Goal: Check status: Check status

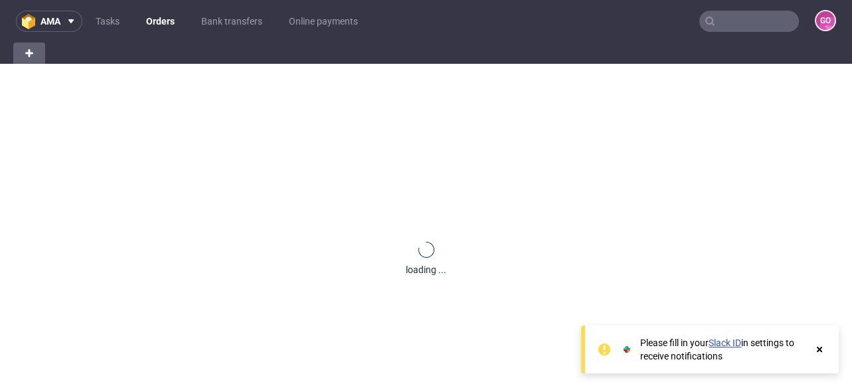
click at [723, 22] on input "text" at bounding box center [749, 21] width 100 height 21
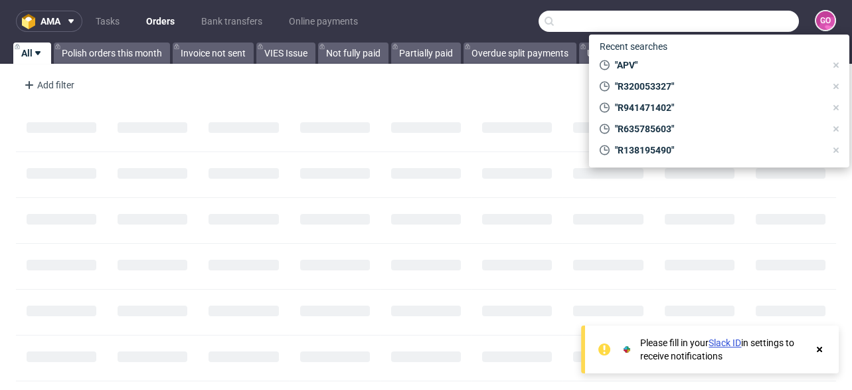
paste input "R383995249"
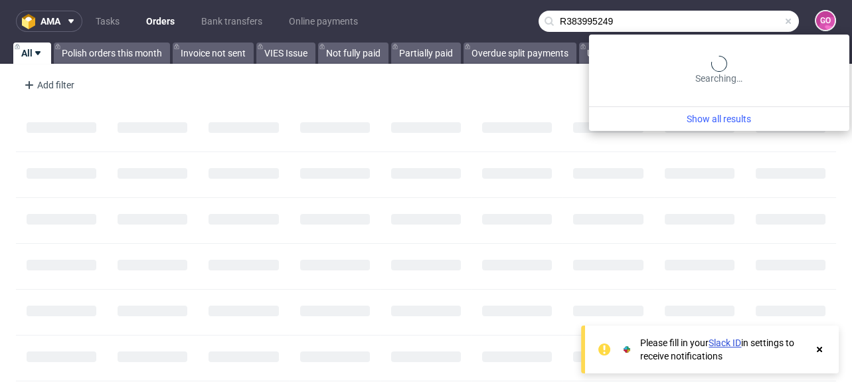
type input "R383995249"
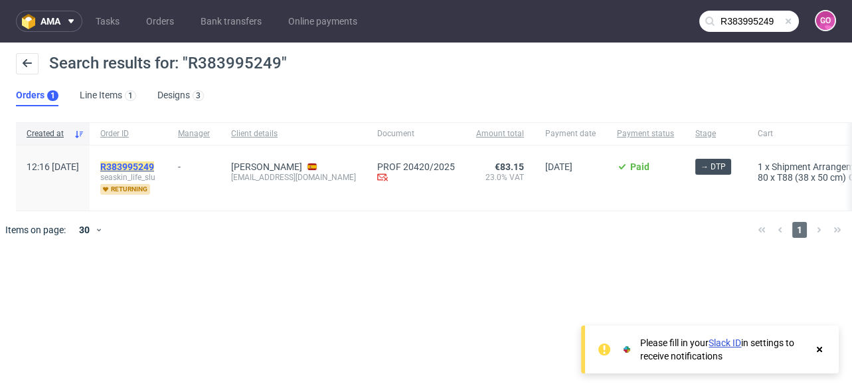
click at [154, 162] on mark "R383995249" at bounding box center [127, 166] width 54 height 11
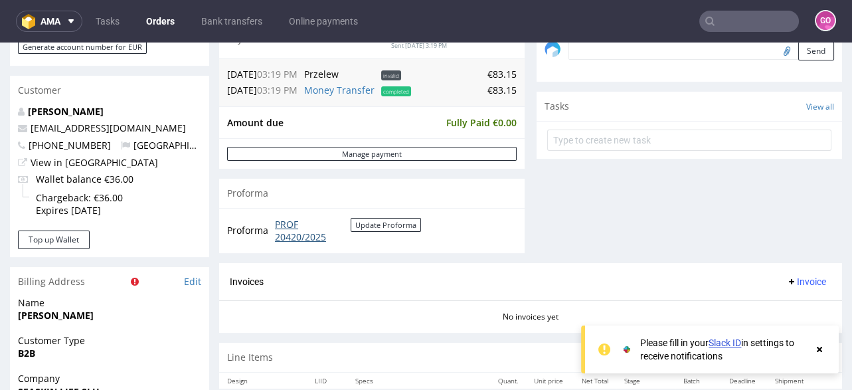
scroll to position [531, 0]
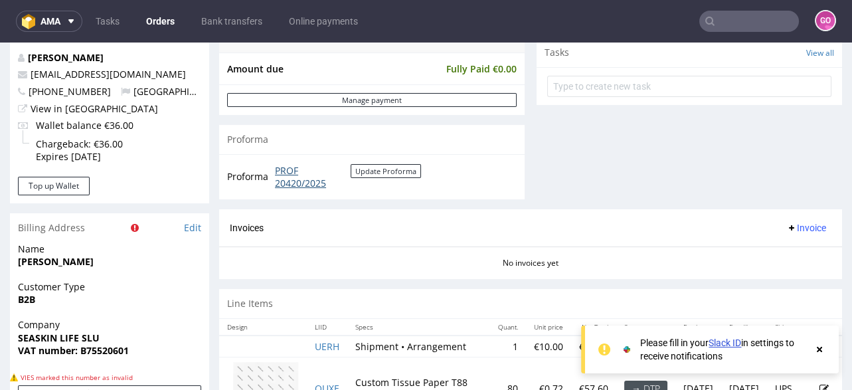
click at [306, 185] on link "PROF 20420/2025" at bounding box center [313, 177] width 76 height 26
click at [732, 13] on input "text" at bounding box center [749, 21] width 100 height 21
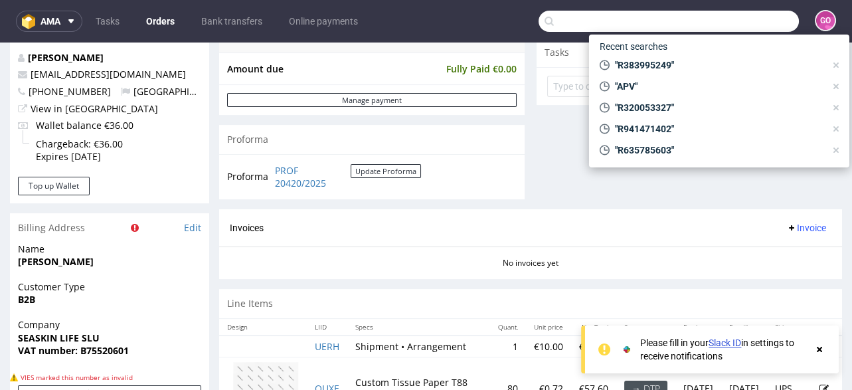
paste input "R056943177"
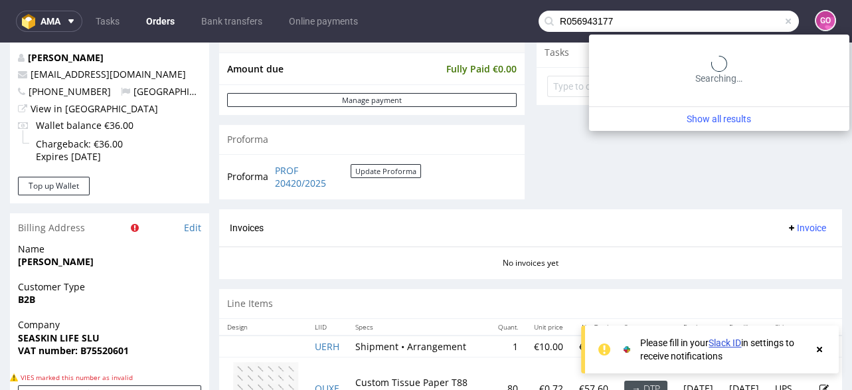
type input "R056943177"
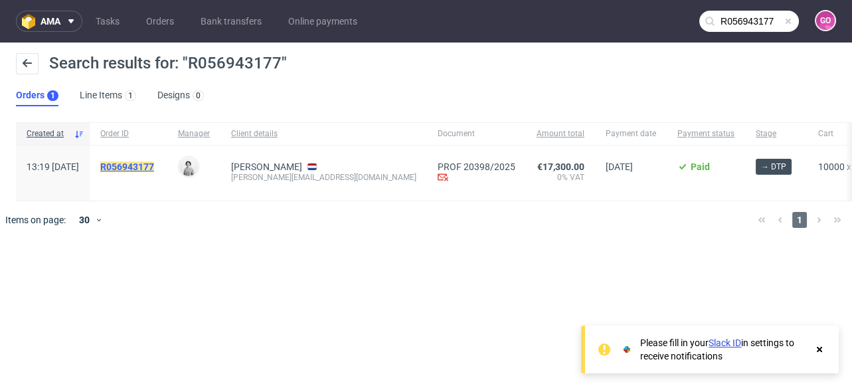
click at [154, 161] on mark "R056943177" at bounding box center [127, 166] width 54 height 11
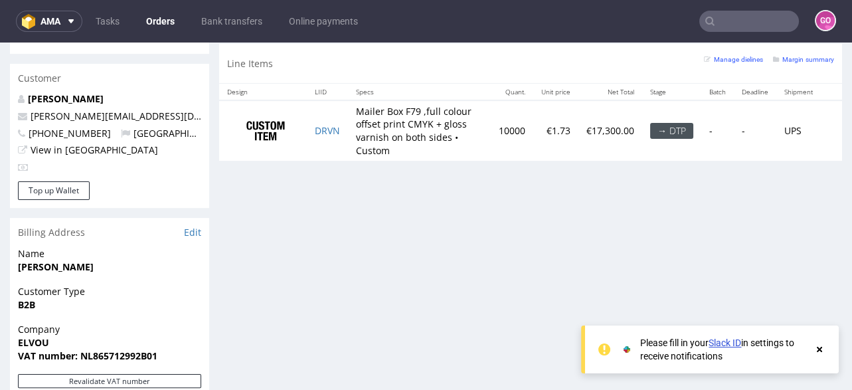
scroll to position [797, 0]
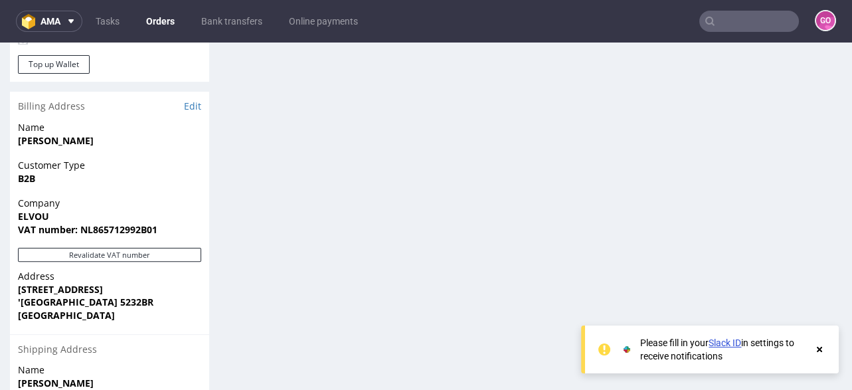
click at [101, 223] on strong "VAT number: NL865712992B01" at bounding box center [87, 229] width 139 height 13
copy strong "NL865712992B01"
click at [775, 11] on input "text" at bounding box center [749, 21] width 100 height 21
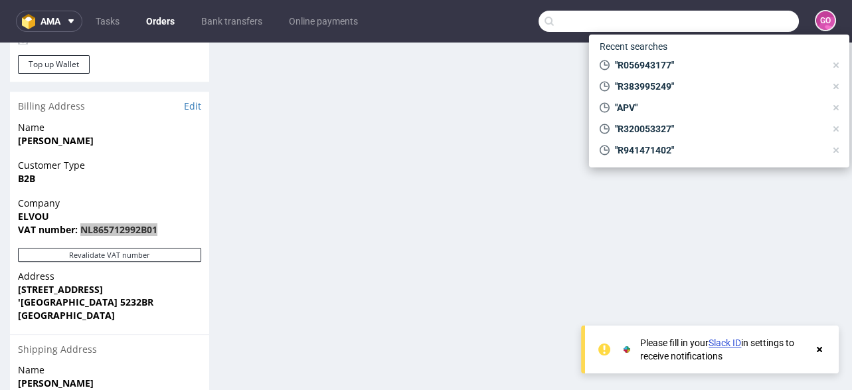
paste input "R263145559"
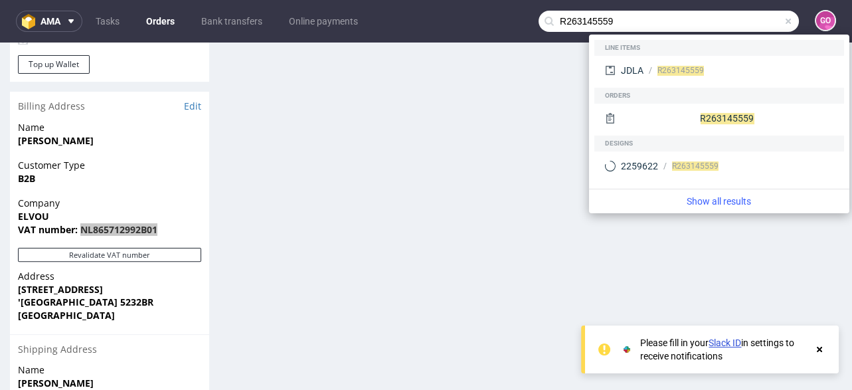
type input "R263145559"
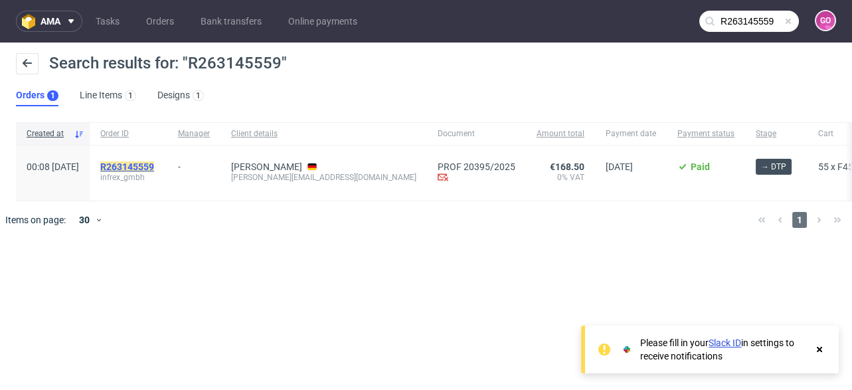
click at [154, 171] on mark "R263145559" at bounding box center [127, 166] width 54 height 11
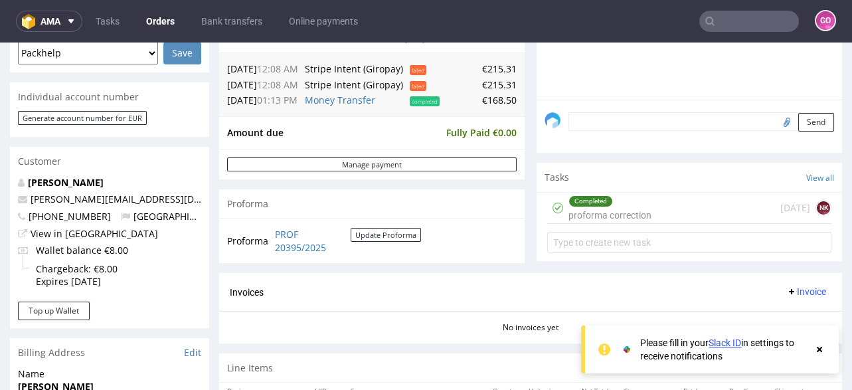
scroll to position [372, 0]
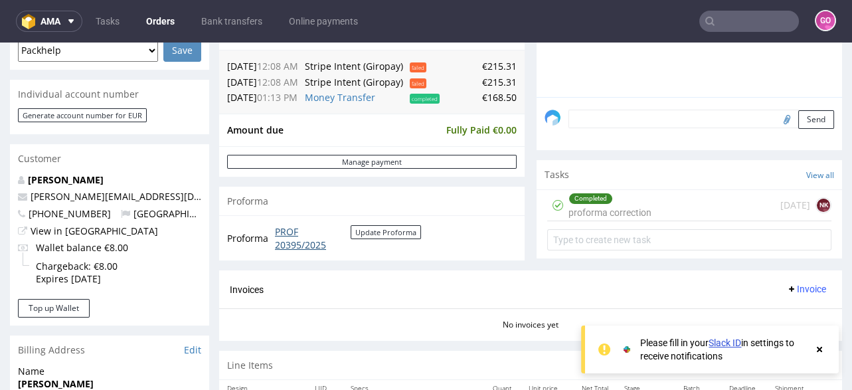
click at [292, 237] on link "PROF 20395/2025" at bounding box center [313, 238] width 76 height 26
click at [721, 19] on input "text" at bounding box center [749, 21] width 100 height 21
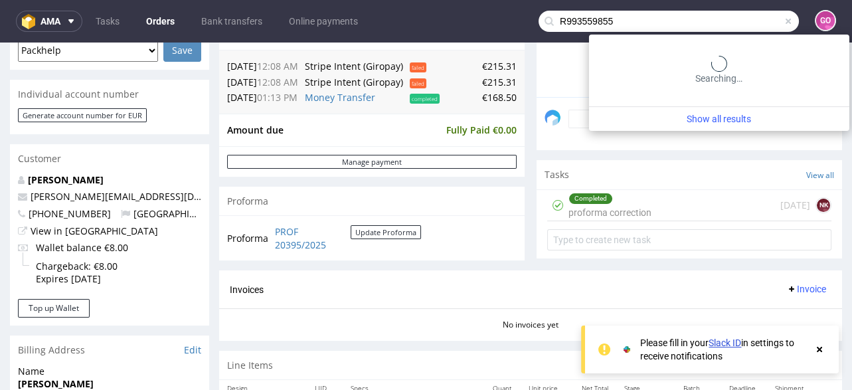
type input "R993559855"
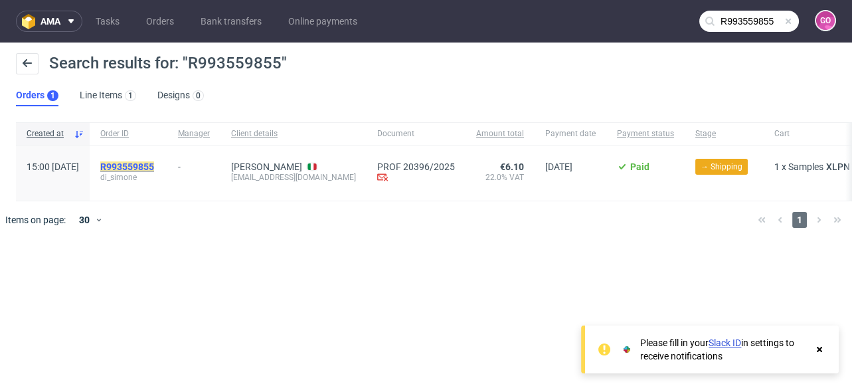
click at [154, 161] on mark "R993559855" at bounding box center [127, 166] width 54 height 11
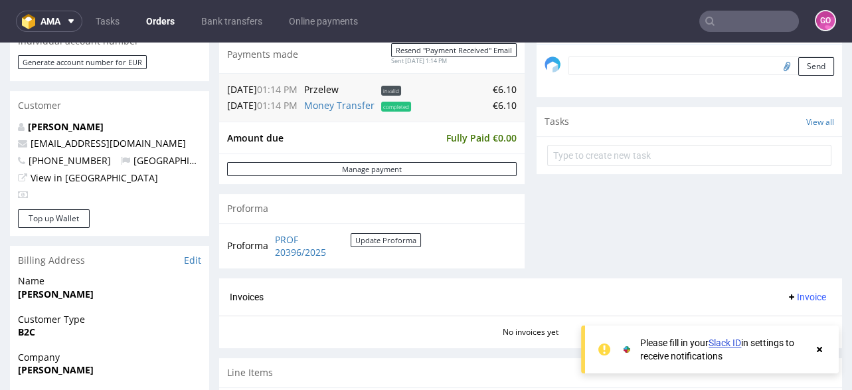
scroll to position [478, 0]
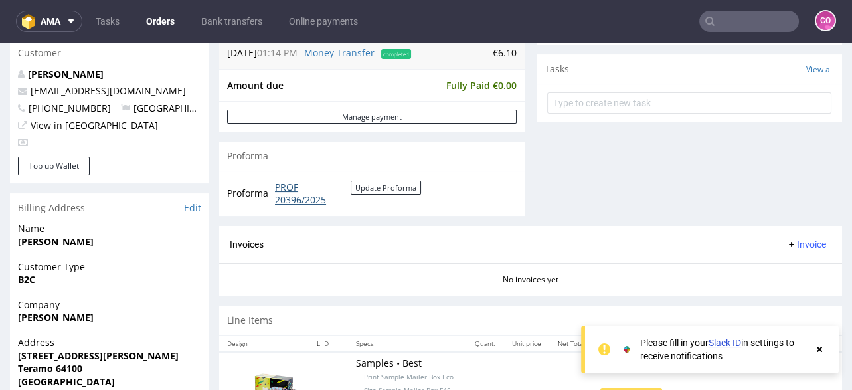
click at [313, 188] on link "PROF 20396/2025" at bounding box center [313, 194] width 76 height 26
click at [237, 21] on link "Bank transfers" at bounding box center [231, 21] width 77 height 21
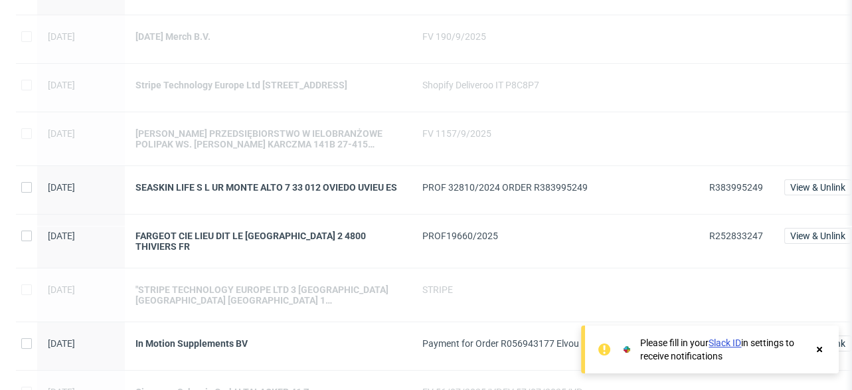
scroll to position [266, 0]
click at [290, 243] on div "FARGEOT CIE LIEU DIT LE [GEOGRAPHIC_DATA] 2 4800 THIVIERS FR" at bounding box center [268, 240] width 266 height 21
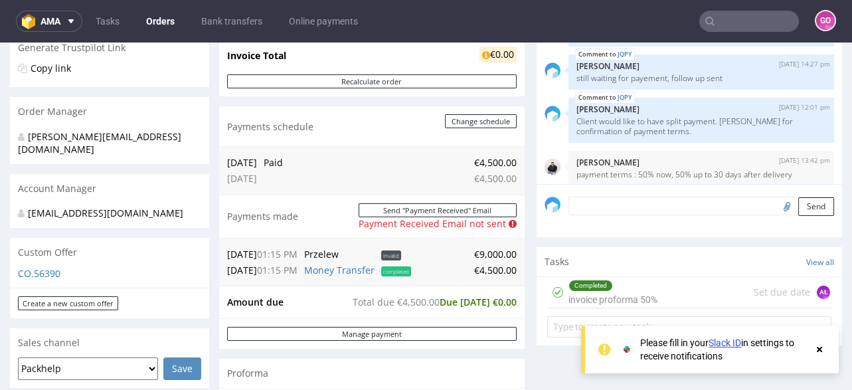
scroll to position [478, 0]
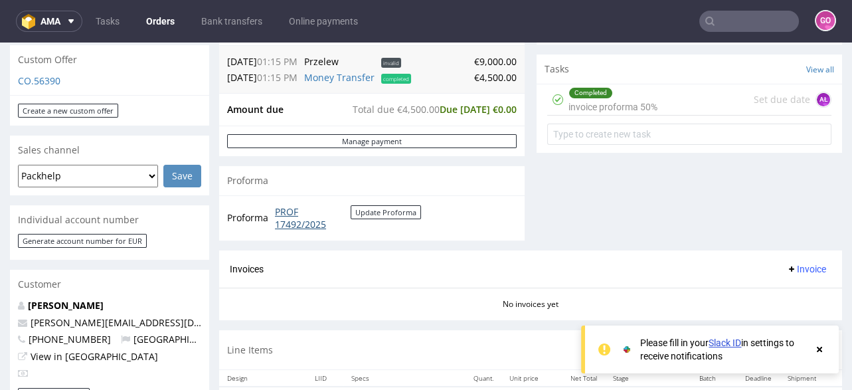
click at [304, 220] on link "PROF 17492/2025" at bounding box center [313, 218] width 76 height 26
click at [250, 20] on link "Bank transfers" at bounding box center [231, 21] width 77 height 21
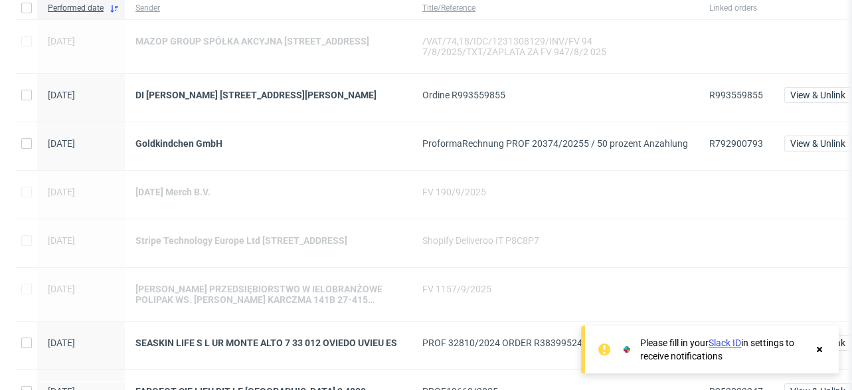
scroll to position [106, 0]
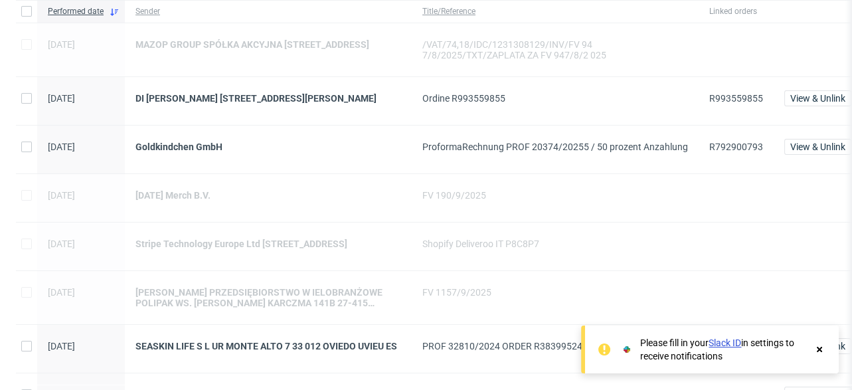
click at [734, 148] on span "R792900793" at bounding box center [736, 146] width 54 height 11
copy span "R792900793"
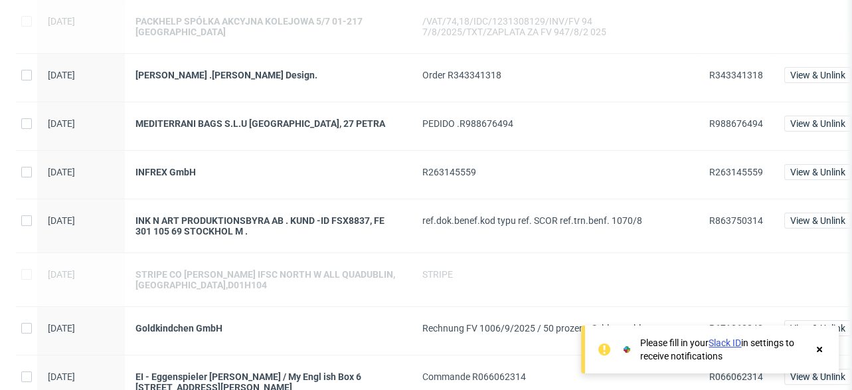
scroll to position [797, 0]
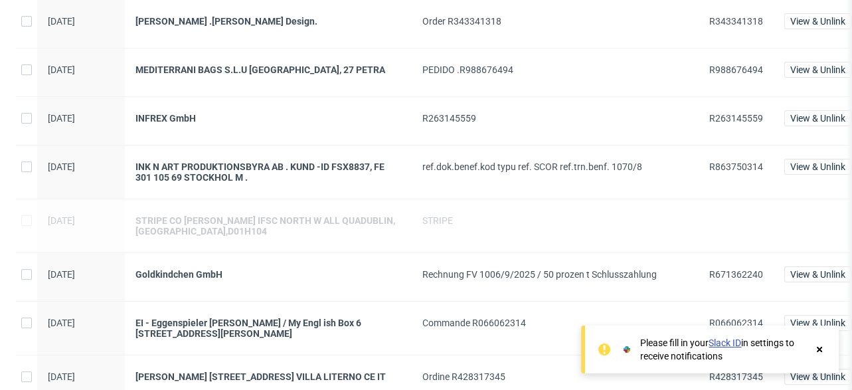
click at [717, 270] on span "R671362240" at bounding box center [736, 274] width 54 height 11
copy span "R671362240"
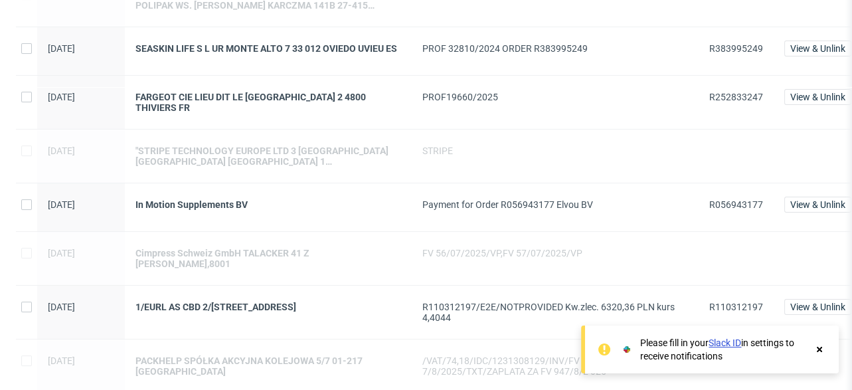
scroll to position [531, 0]
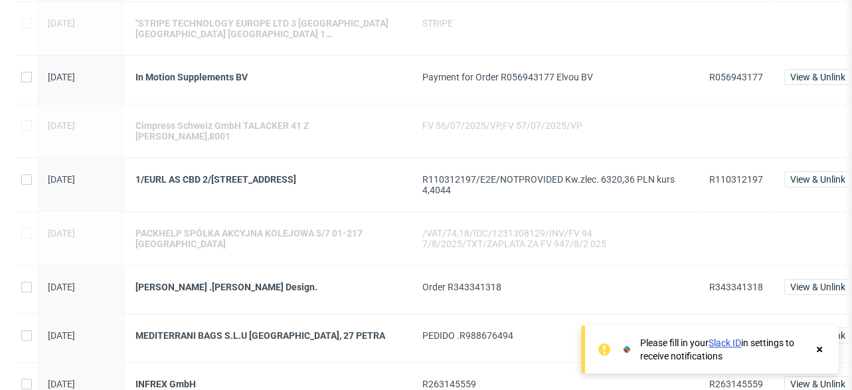
click at [711, 177] on span "R110312197" at bounding box center [736, 179] width 54 height 11
copy span "R110312197"
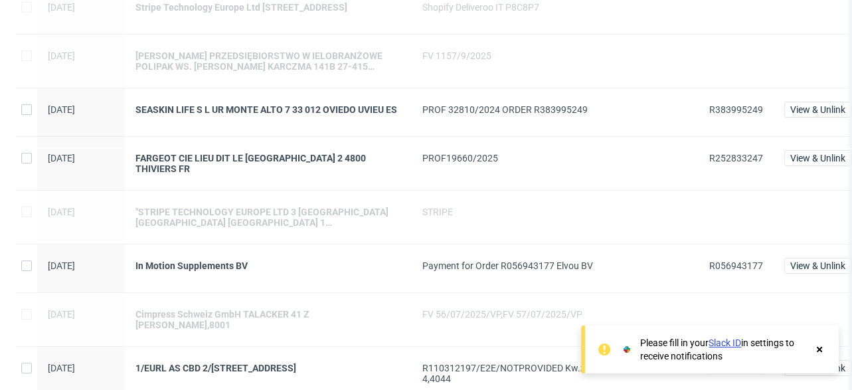
scroll to position [313, 0]
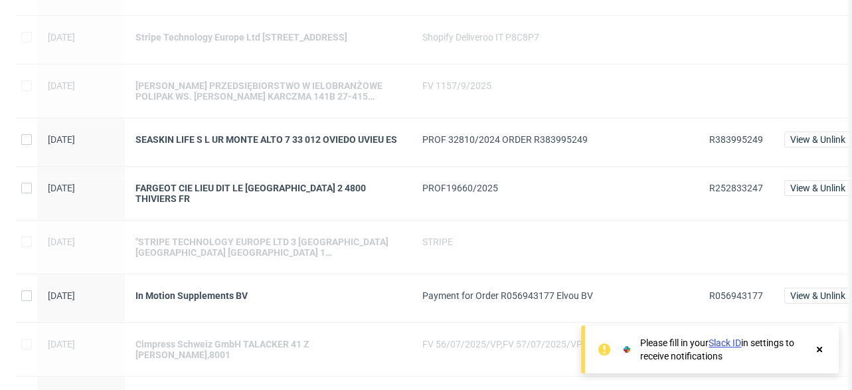
click at [720, 193] on span "R252833247" at bounding box center [736, 188] width 54 height 11
copy span "R252833247"
